Goal: Information Seeking & Learning: Learn about a topic

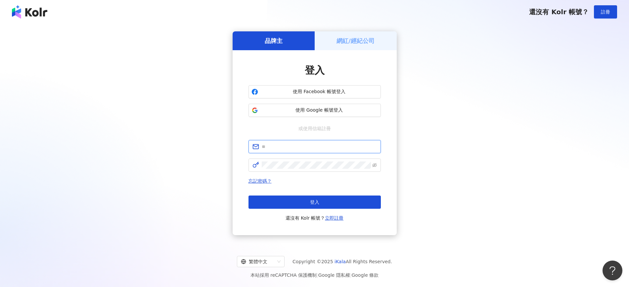
click at [300, 145] on input "text" at bounding box center [319, 146] width 115 height 7
type input "**********"
click button "登入" at bounding box center [314, 202] width 132 height 13
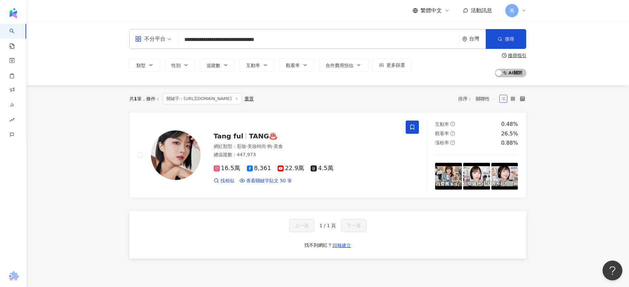
click at [512, 17] on span "萬" at bounding box center [511, 10] width 13 height 13
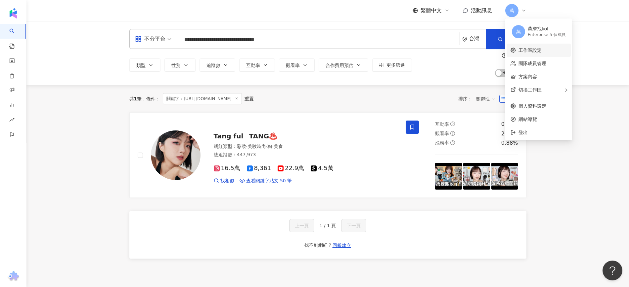
click at [541, 52] on link "工作區設定" at bounding box center [529, 50] width 23 height 5
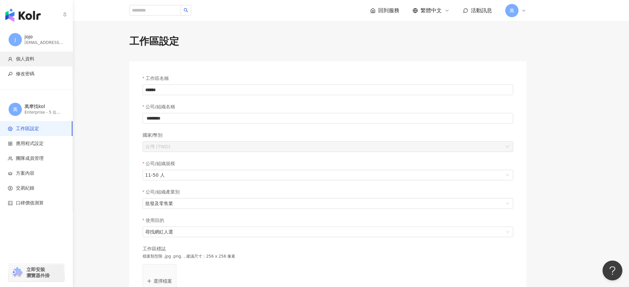
click at [43, 58] on span "個人資料" at bounding box center [37, 59] width 59 height 7
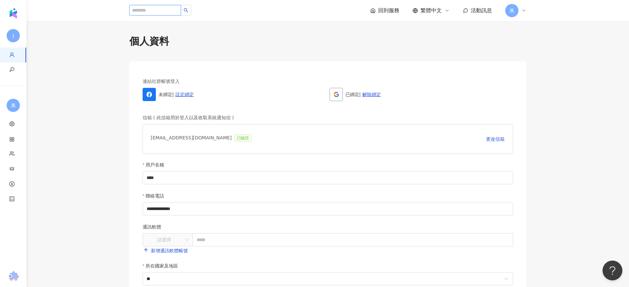
click at [164, 10] on input "search" at bounding box center [155, 10] width 52 height 11
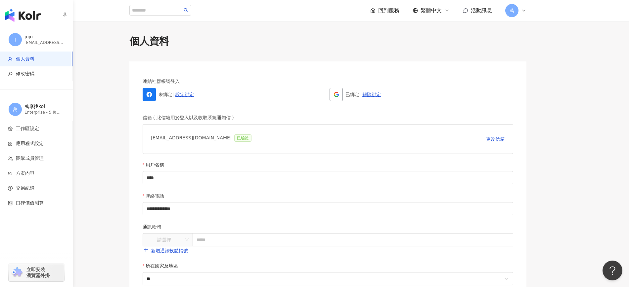
click at [18, 35] on span "J" at bounding box center [15, 39] width 13 height 13
click at [15, 17] on img "button" at bounding box center [22, 15] width 35 height 13
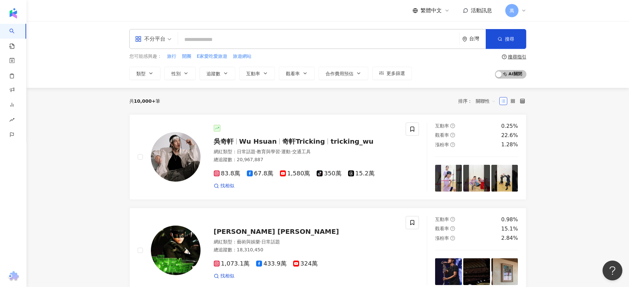
click at [190, 44] on input "search" at bounding box center [319, 39] width 276 height 13
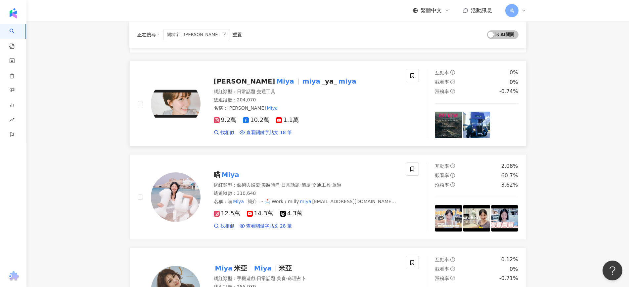
scroll to position [496, 0]
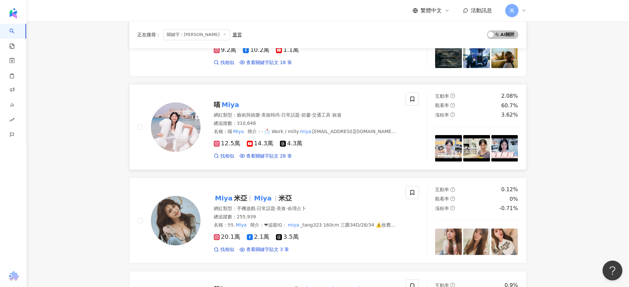
type input "****"
click at [176, 121] on img at bounding box center [176, 128] width 50 height 50
